Goal: Task Accomplishment & Management: Use online tool/utility

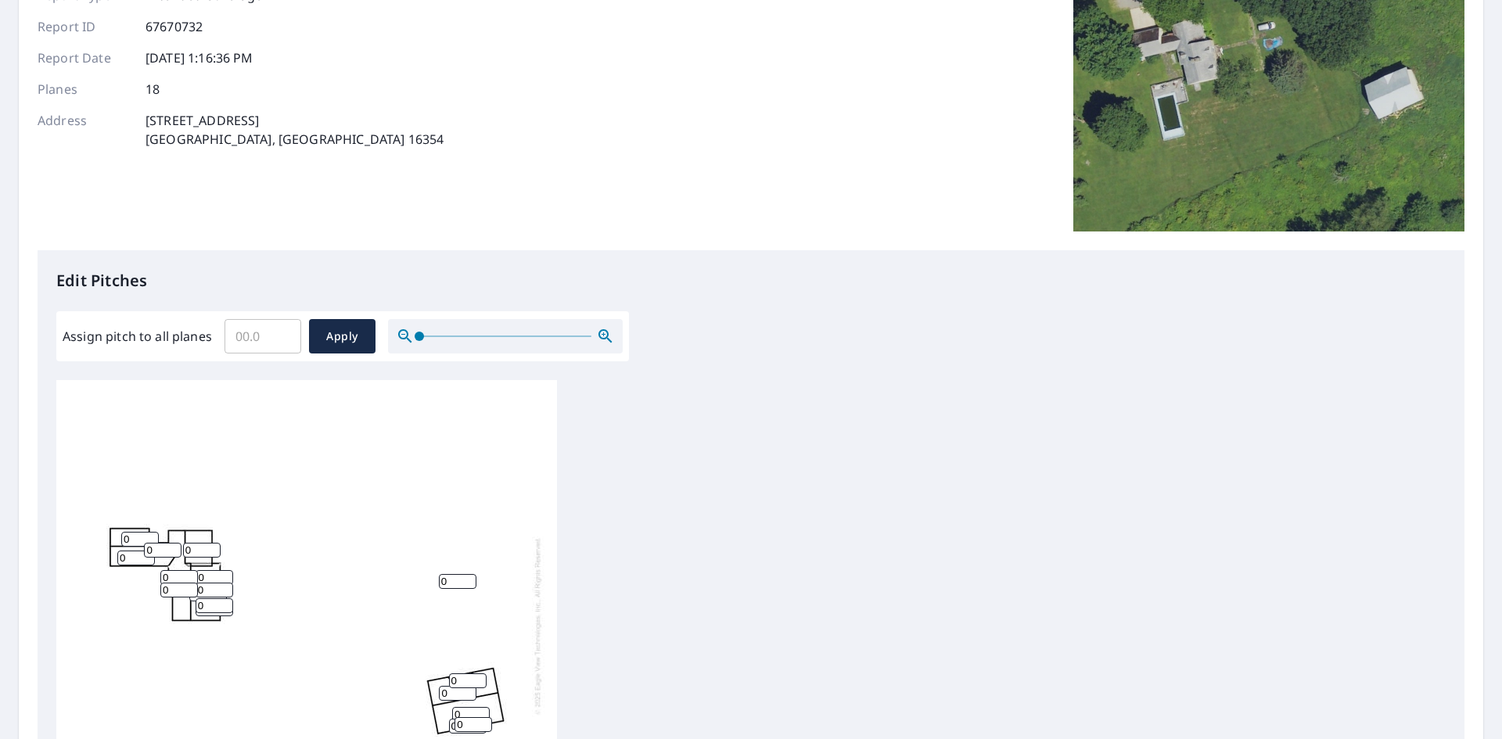
scroll to position [391, 0]
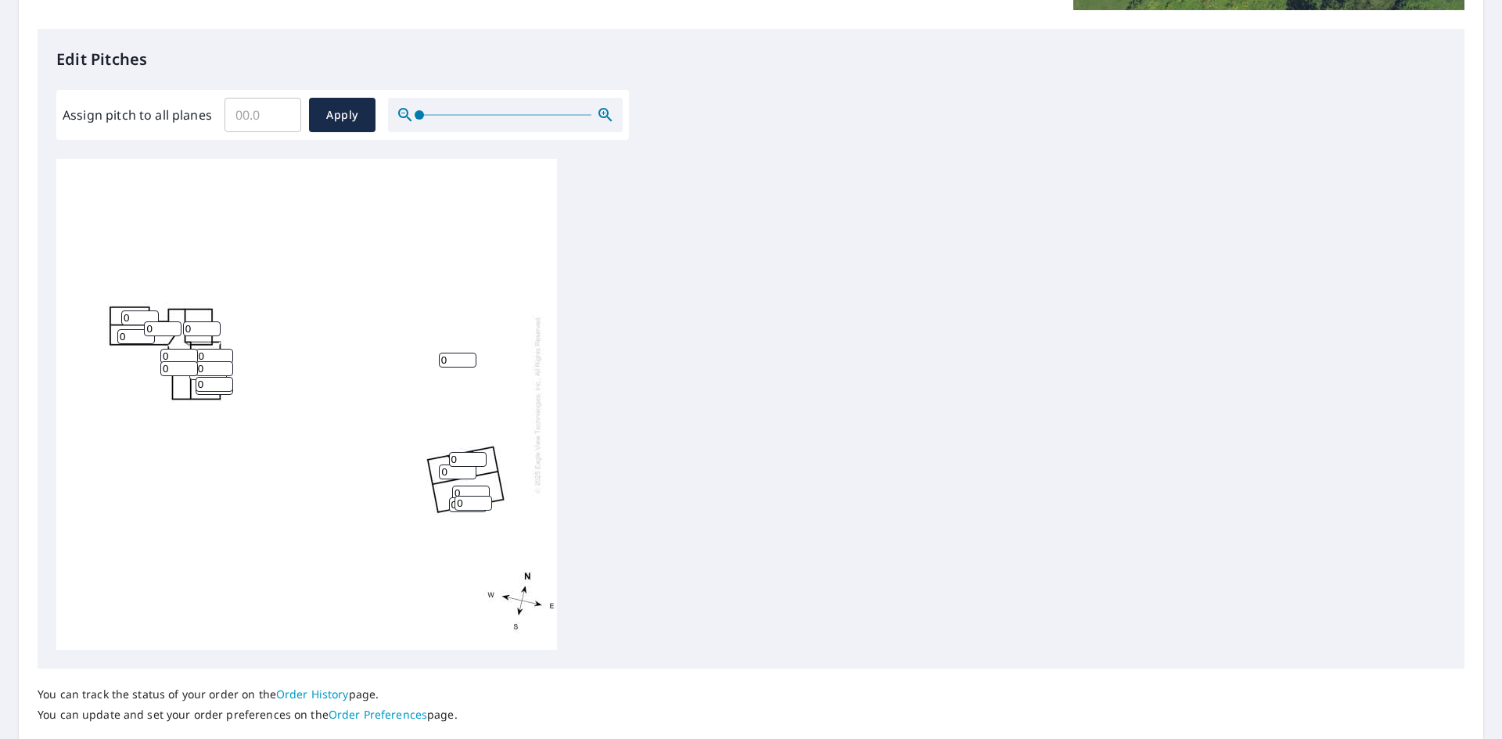
click at [131, 318] on input "0" at bounding box center [140, 318] width 38 height 15
type input "012"
click at [131, 339] on input "0" at bounding box center [136, 336] width 38 height 15
type input "012"
click at [159, 330] on input "0" at bounding box center [163, 329] width 38 height 15
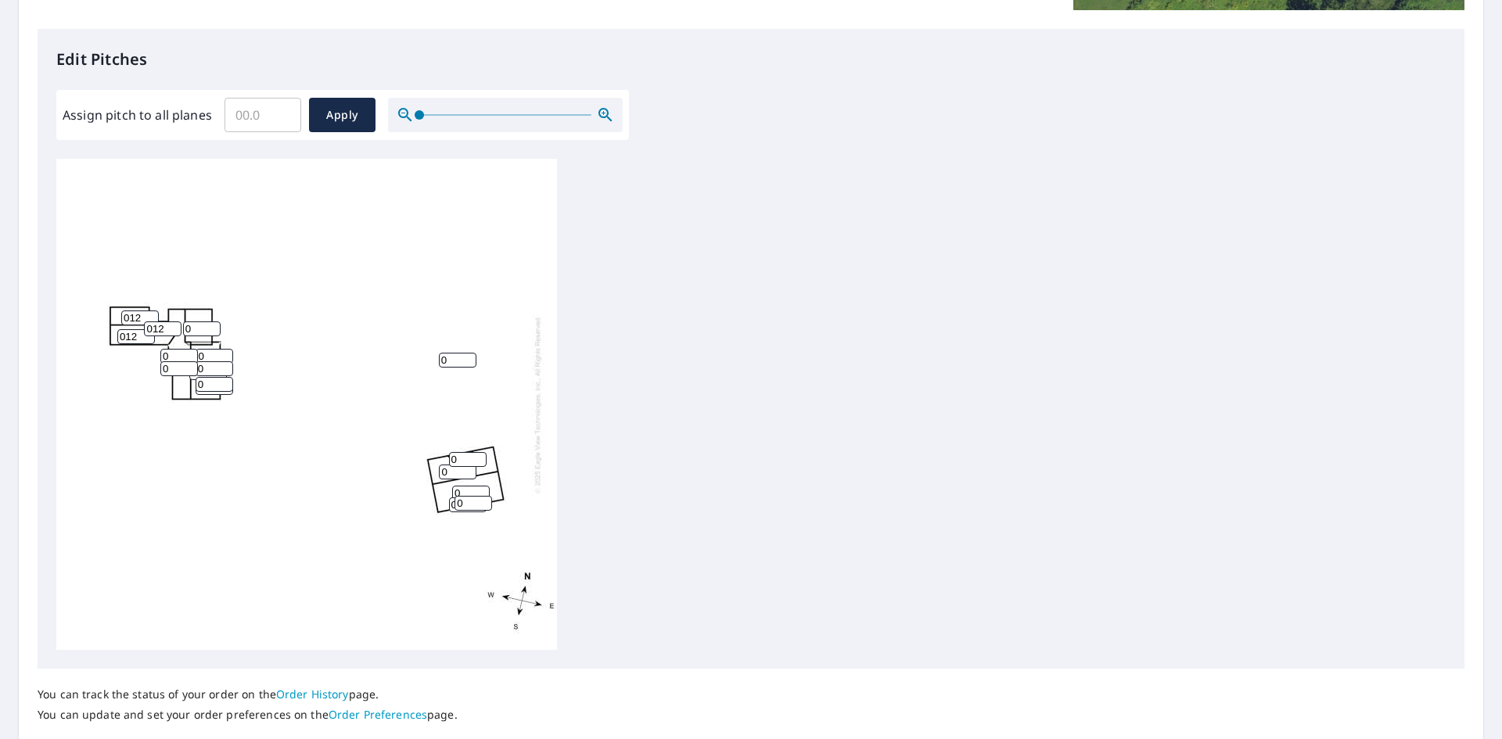
type input "012"
click at [197, 331] on input "0" at bounding box center [202, 329] width 38 height 15
type input "012"
click at [174, 358] on input "0" at bounding box center [179, 356] width 38 height 15
type input "012"
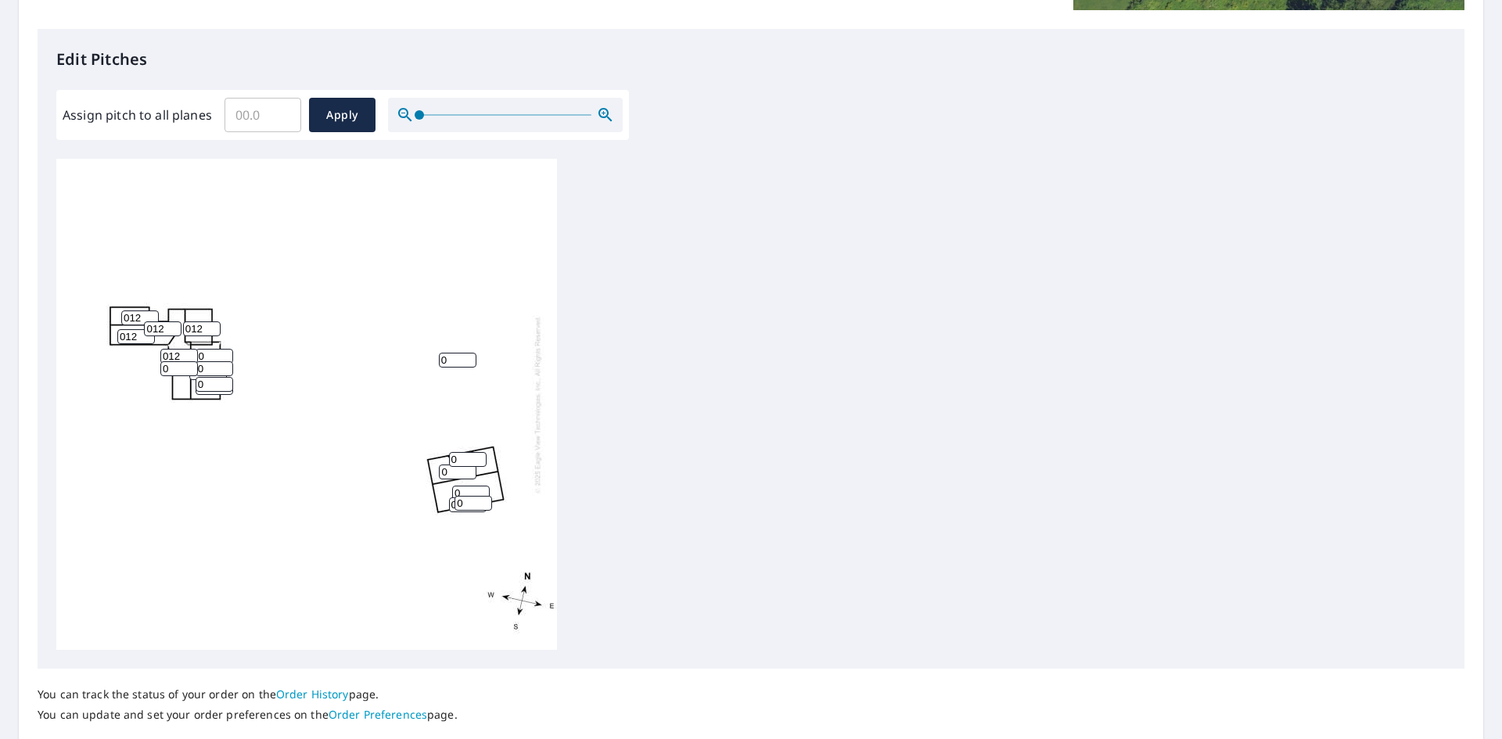
click at [179, 374] on input "0" at bounding box center [179, 368] width 38 height 15
type input "012"
click at [208, 363] on input "0" at bounding box center [215, 368] width 38 height 15
type input "012"
click at [207, 356] on input "0" at bounding box center [215, 356] width 38 height 15
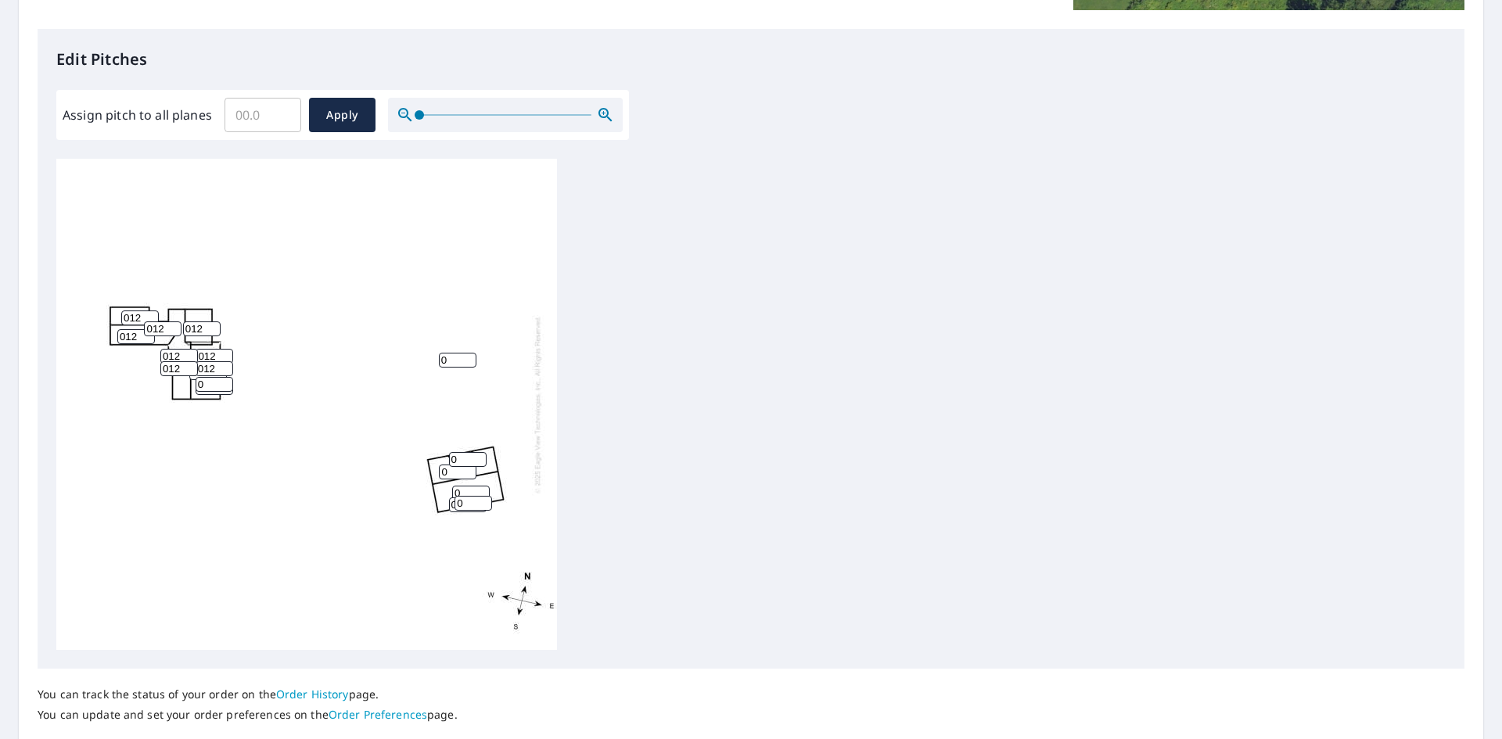
type input "012"
click at [208, 384] on input "0" at bounding box center [215, 384] width 38 height 15
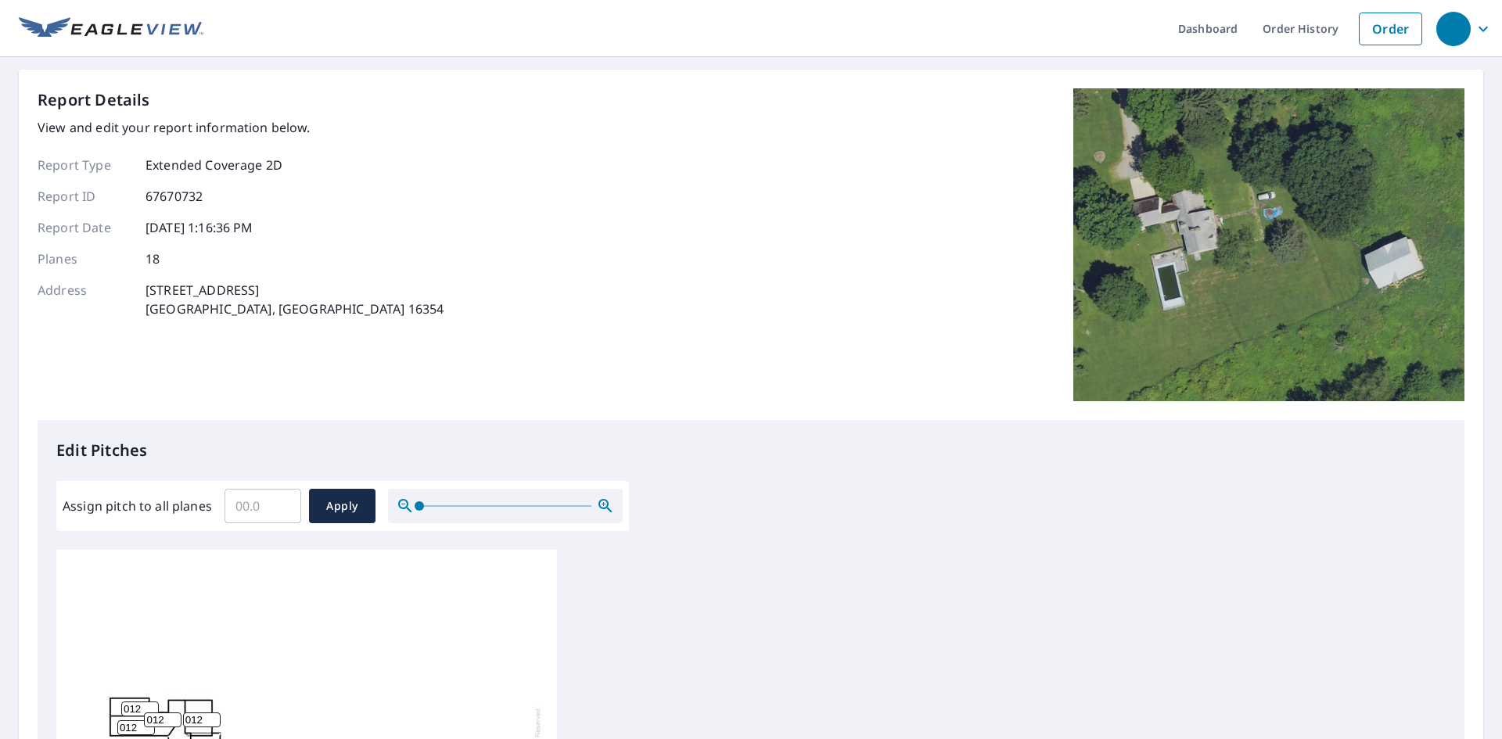
type input "012"
click at [240, 508] on input "Assign pitch to all planes" at bounding box center [263, 506] width 77 height 44
type input "12"
click at [343, 504] on span "Apply" at bounding box center [342, 507] width 41 height 20
type input "12"
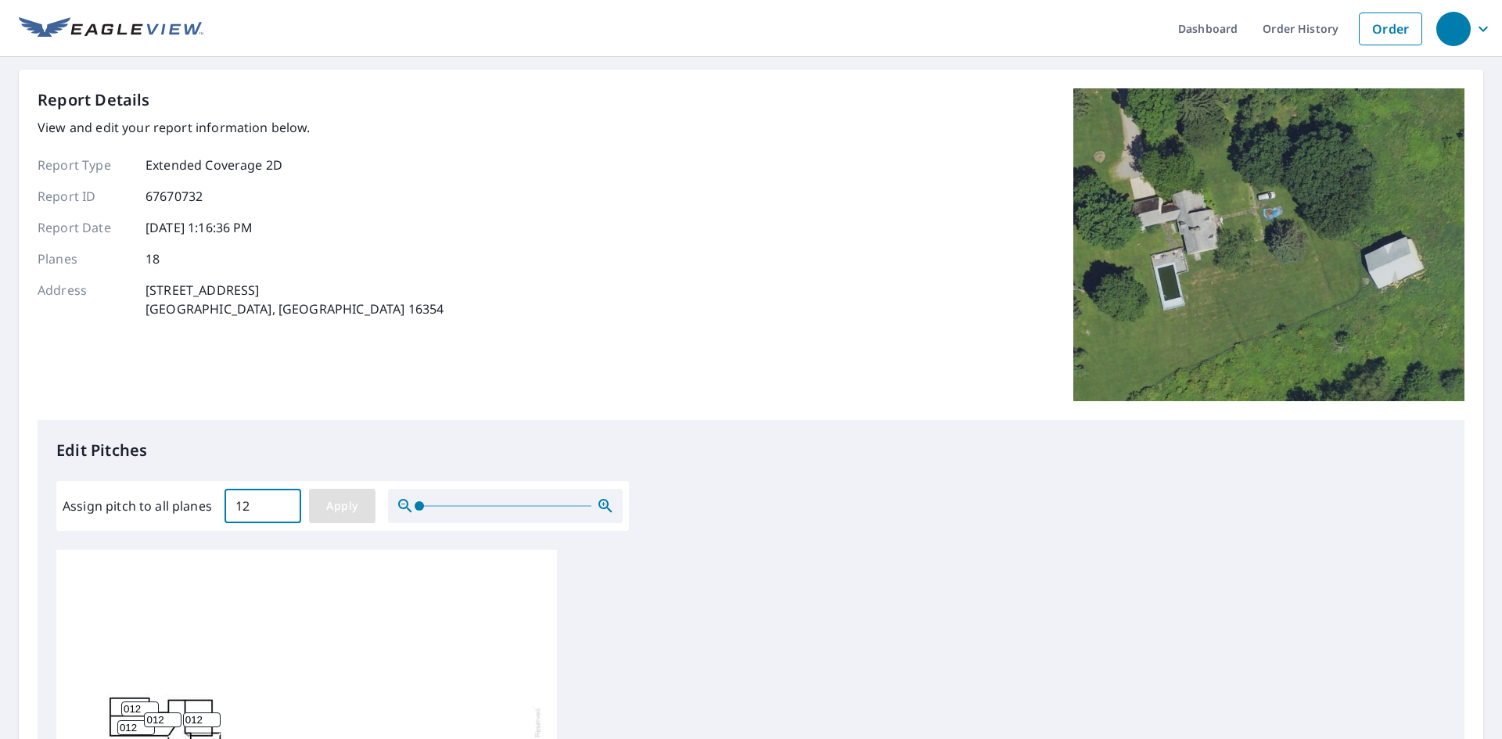
type input "12"
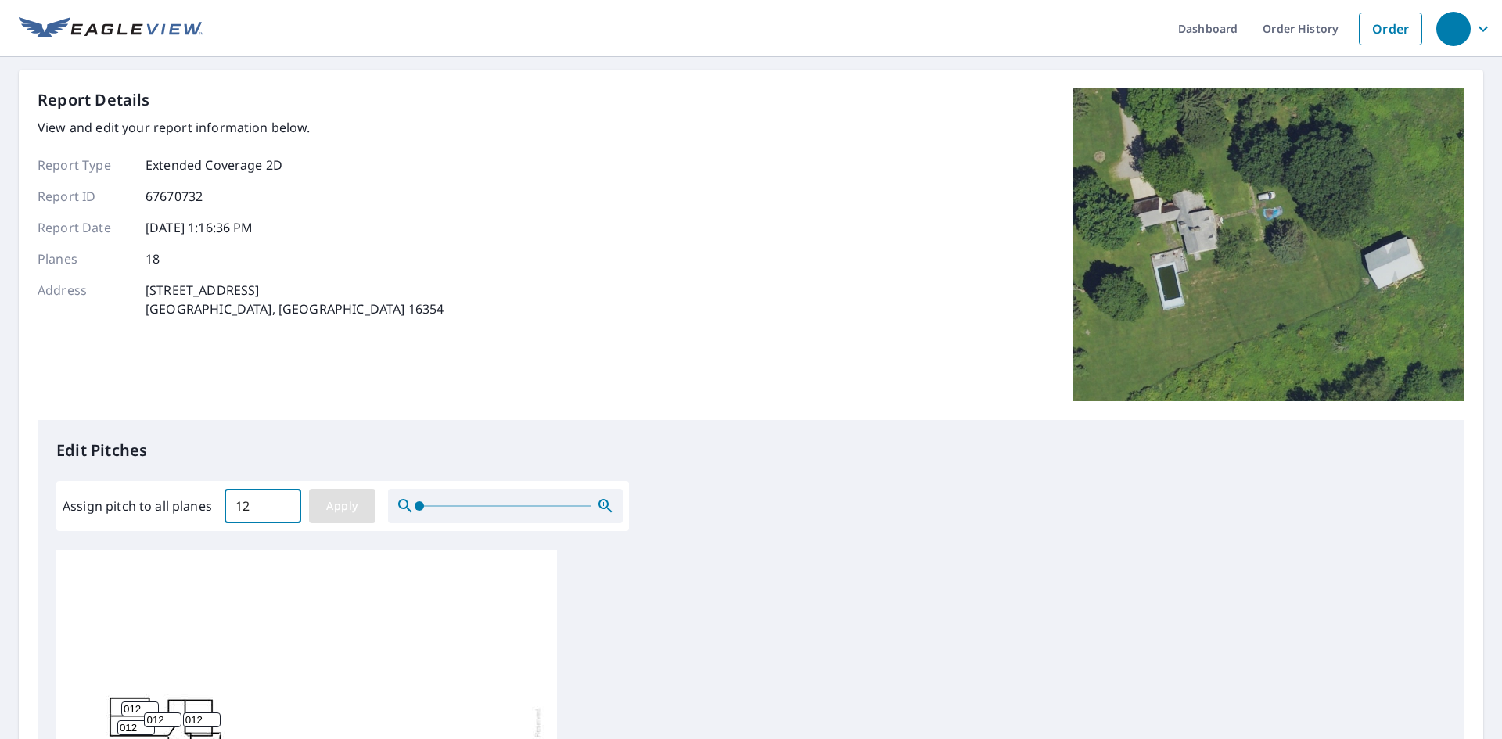
type input "12"
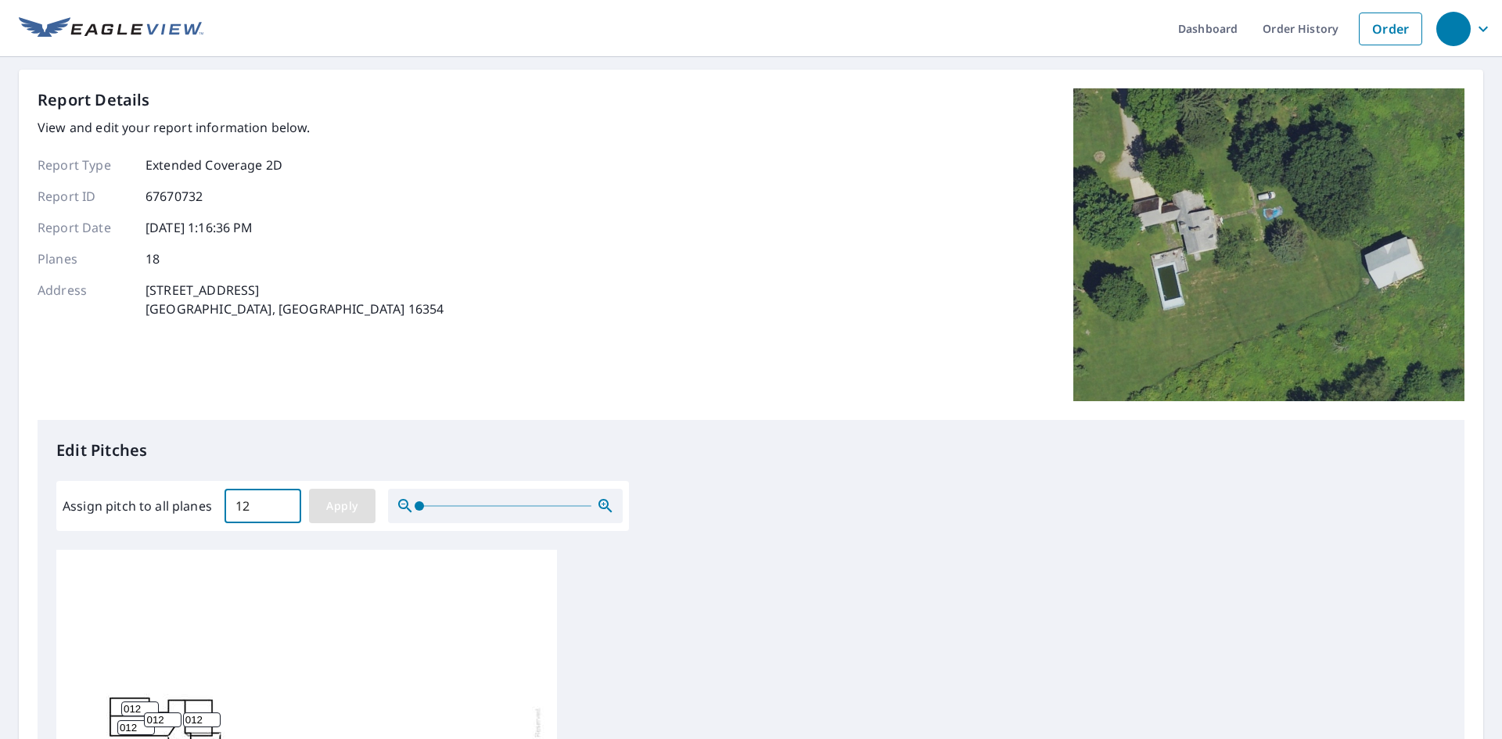
type input "12"
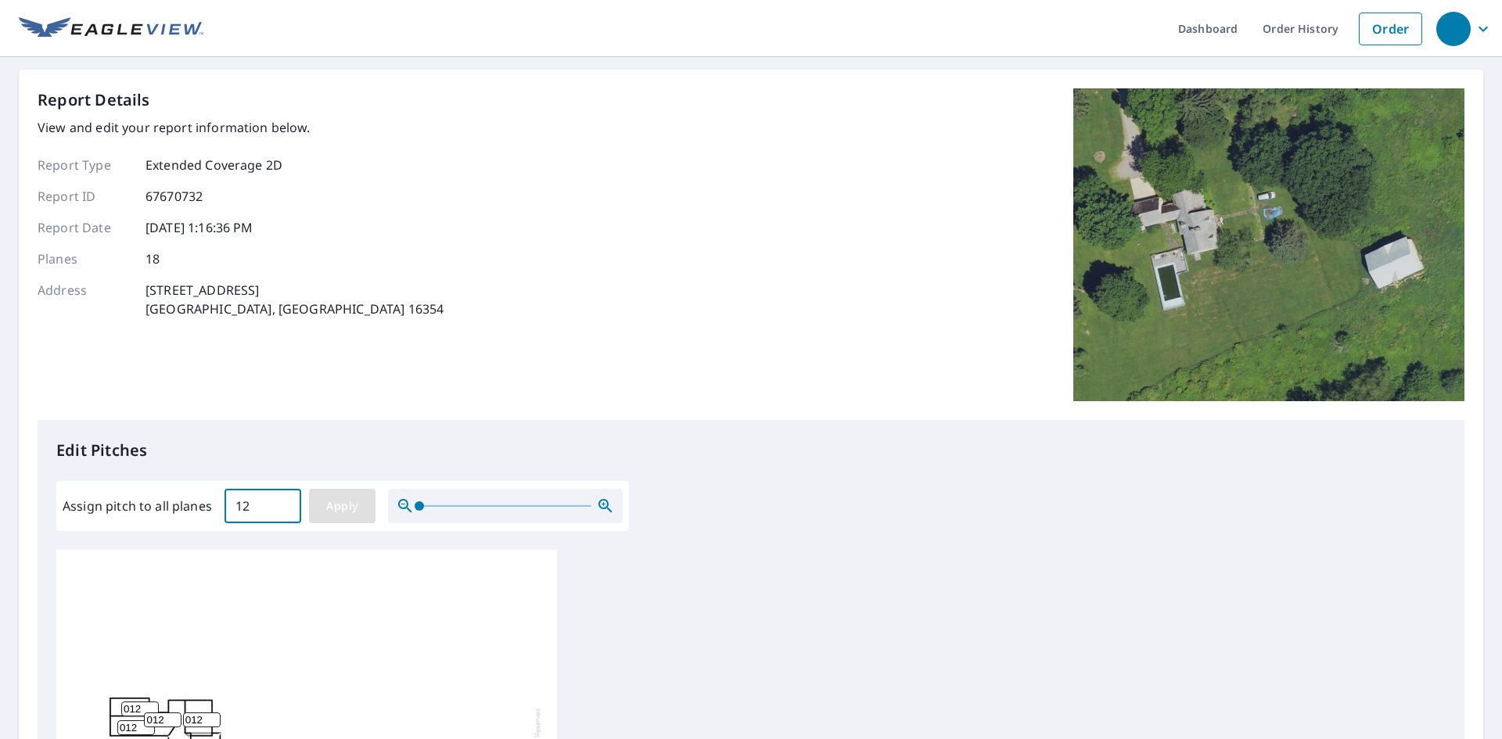
type input "12"
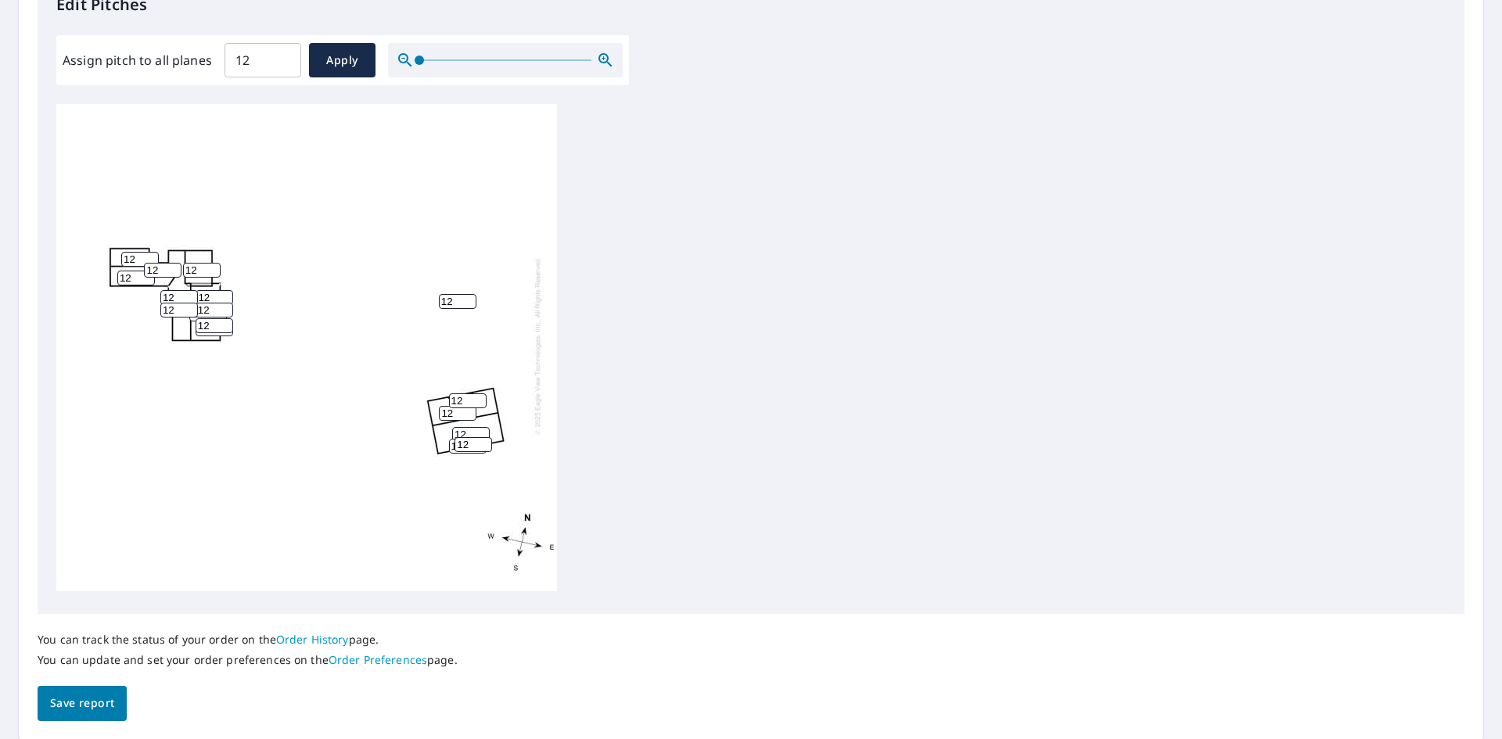
scroll to position [499, 0]
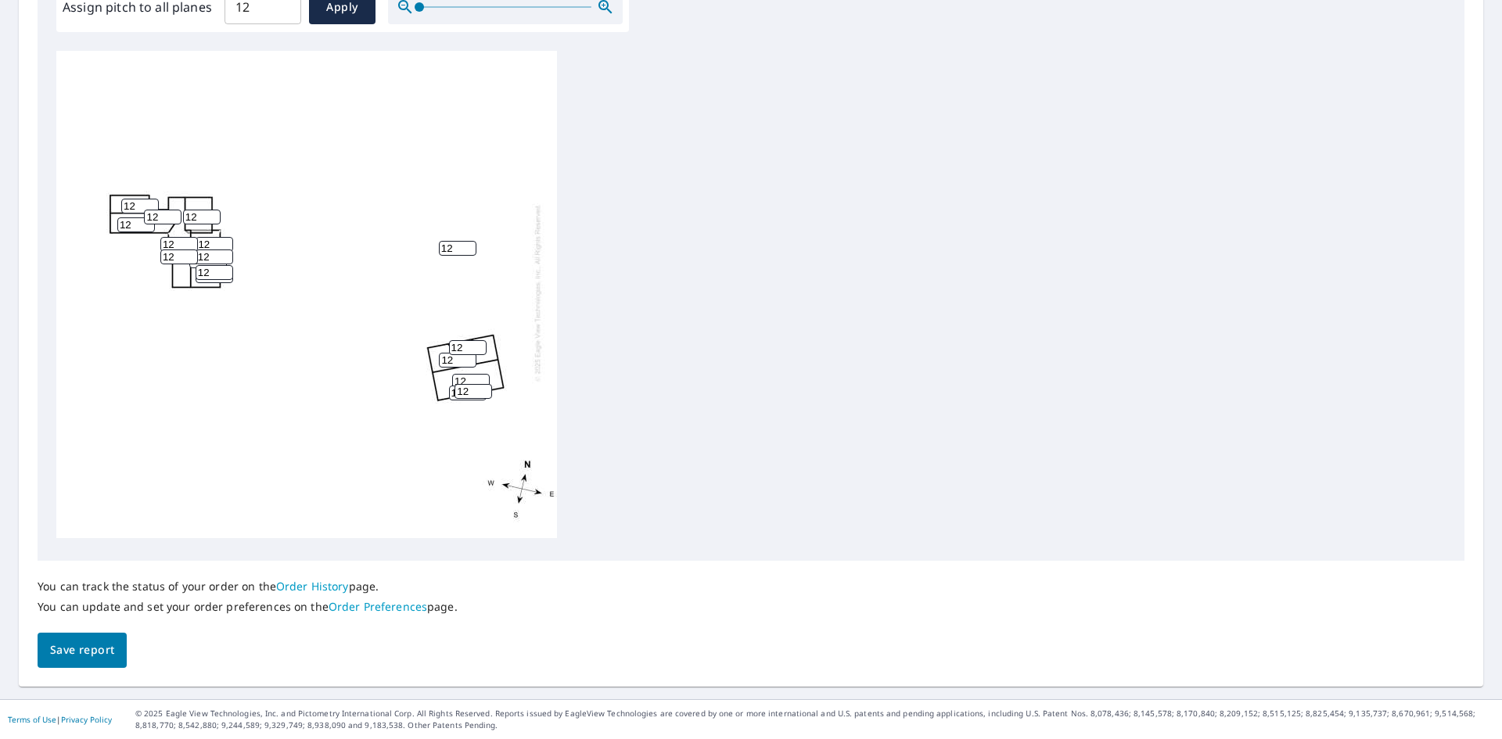
click at [95, 647] on span "Save report" at bounding box center [82, 651] width 64 height 20
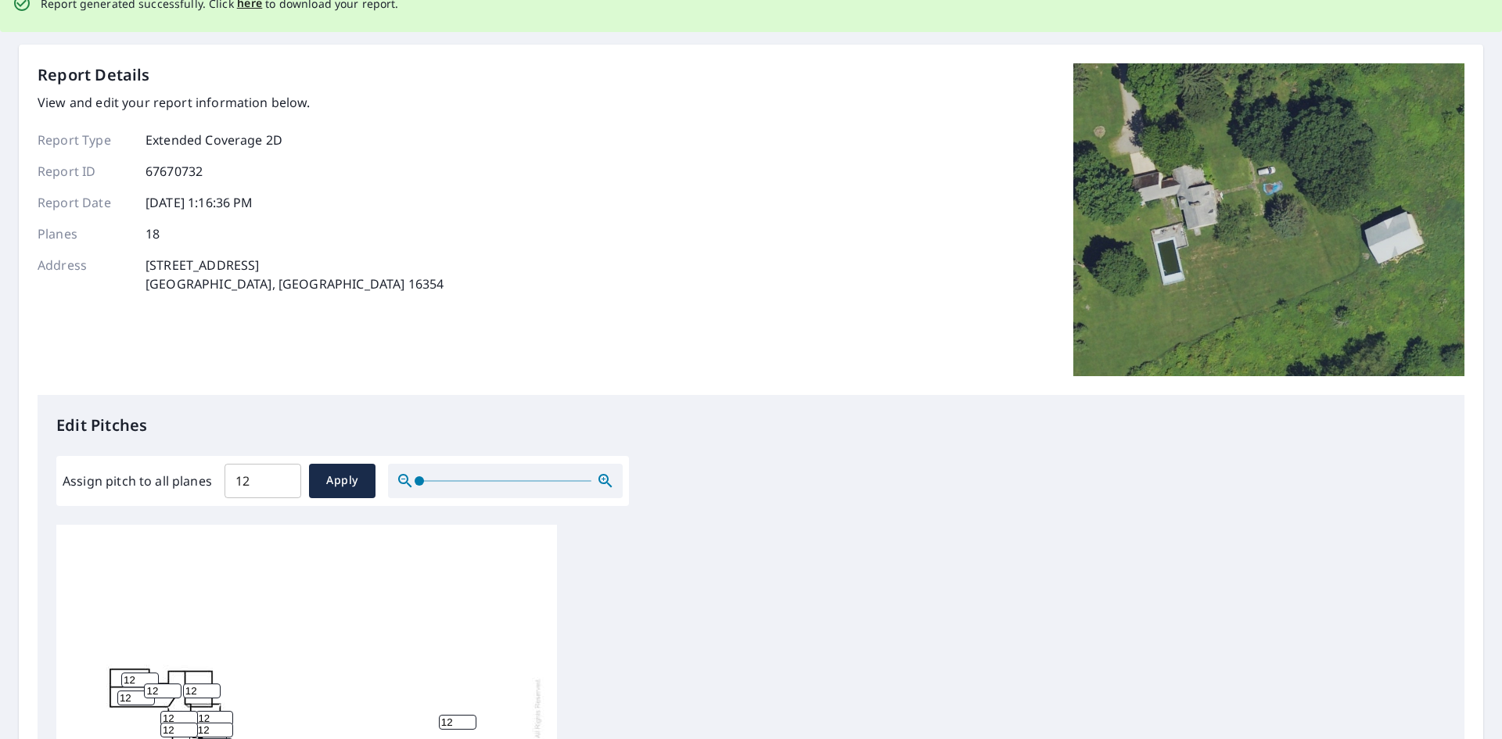
scroll to position [0, 0]
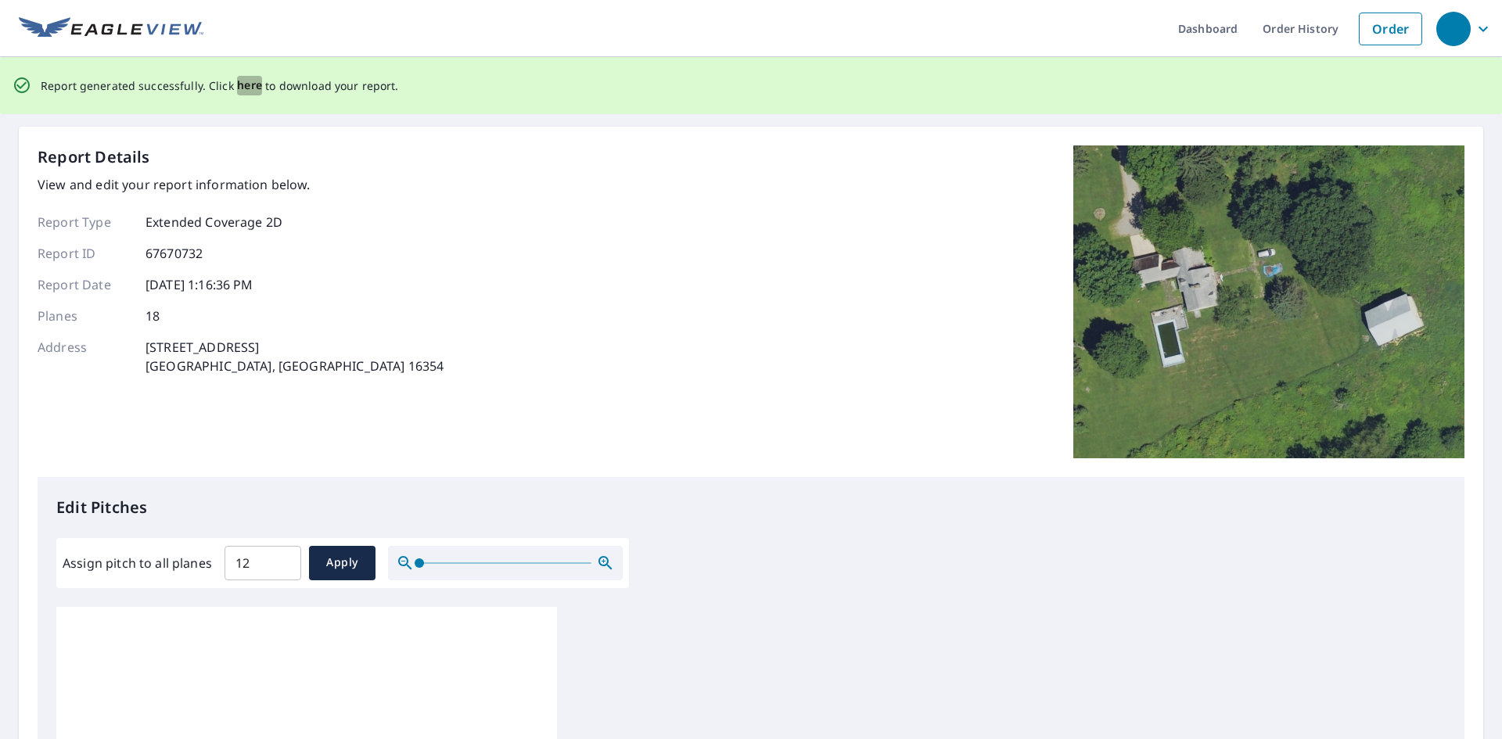
click at [244, 86] on span "here" at bounding box center [250, 86] width 26 height 20
